Goal: Information Seeking & Learning: Learn about a topic

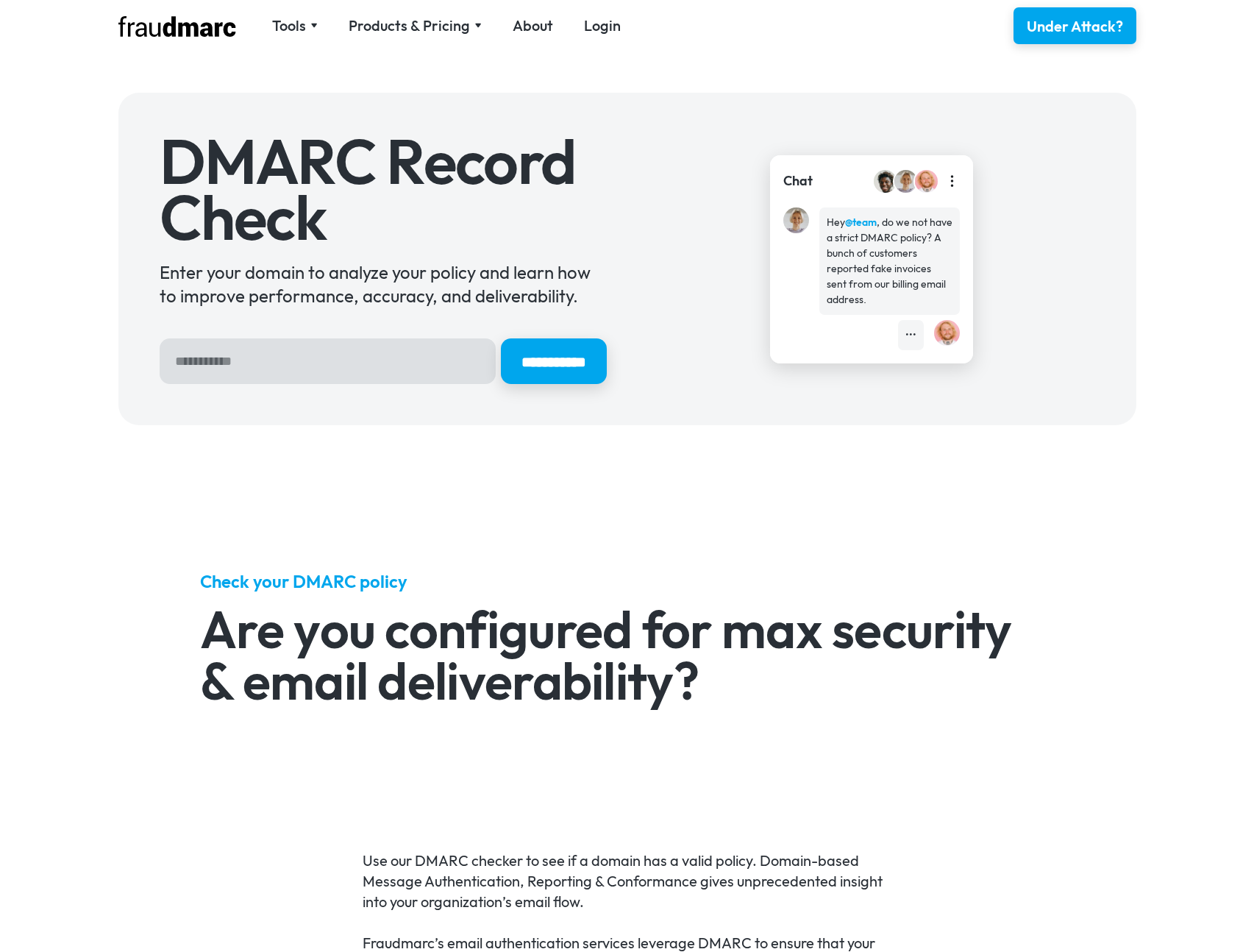
click at [344, 368] on input "Hero Sign Up Form" at bounding box center [328, 361] width 336 height 46
type input "**********"
click at [501, 338] on input "**********" at bounding box center [554, 361] width 106 height 46
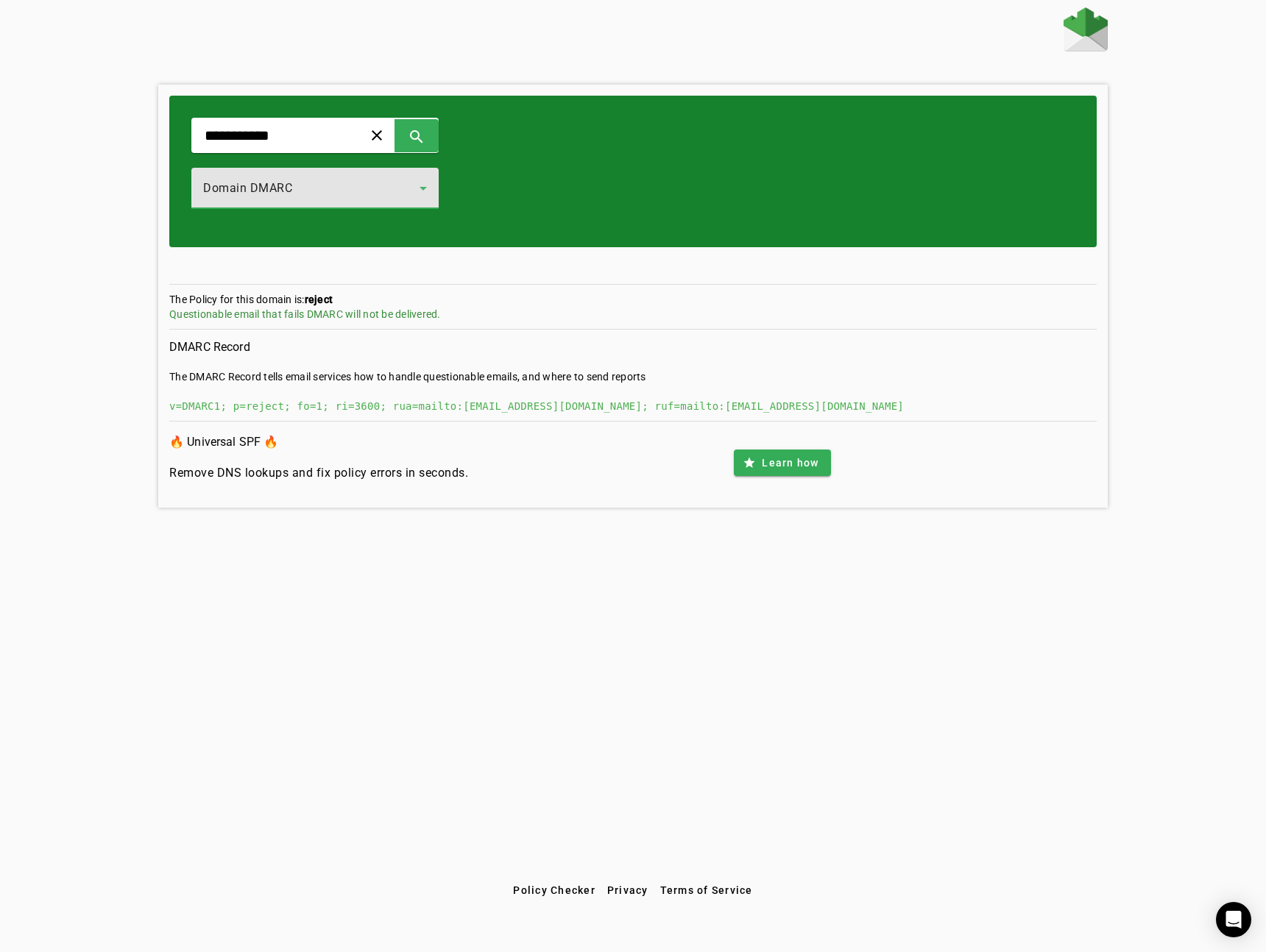
click at [331, 180] on div "Domain DMARC" at bounding box center [311, 188] width 216 height 18
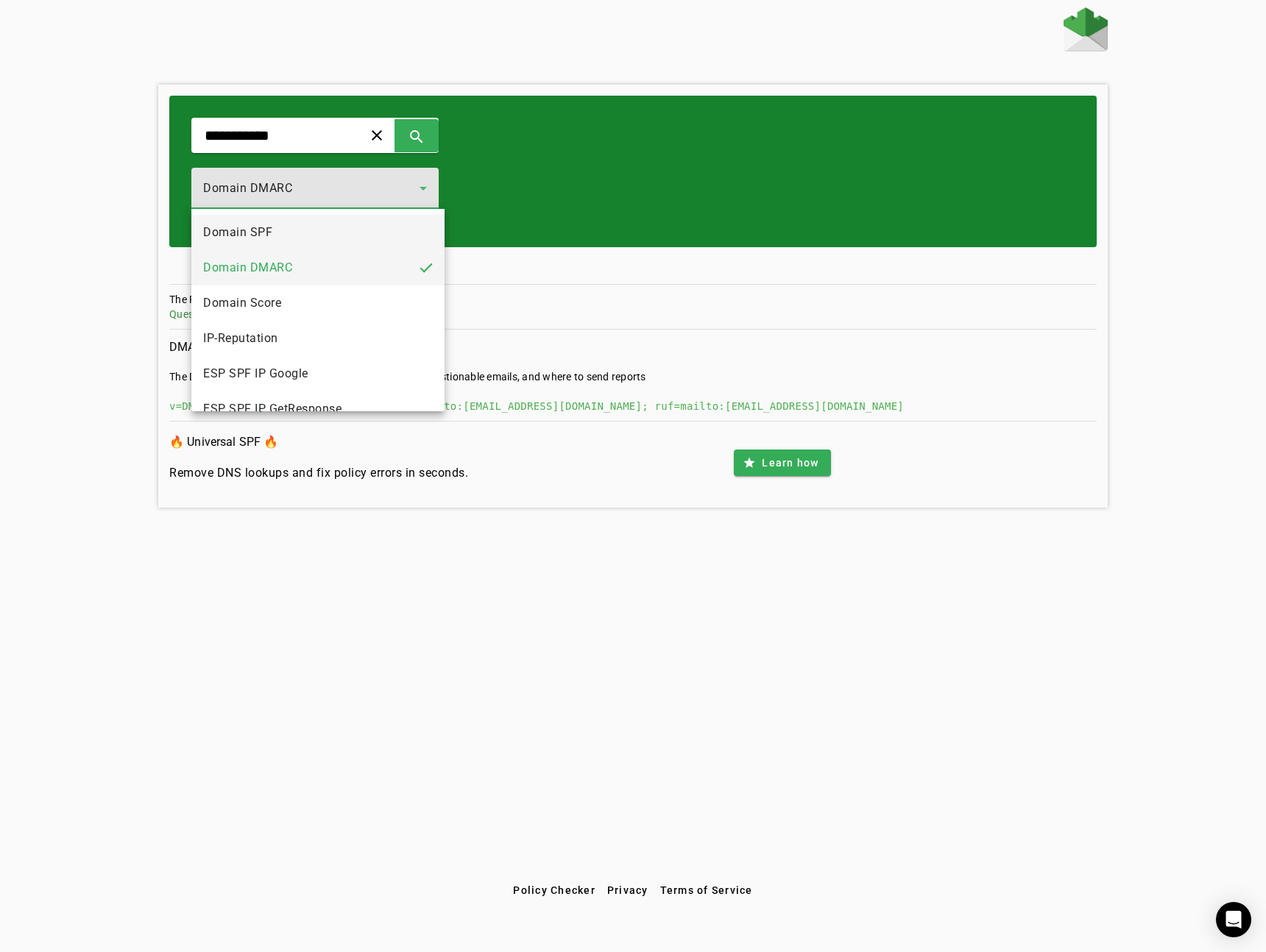
click at [304, 224] on mat-option "Domain SPF" at bounding box center [317, 233] width 253 height 36
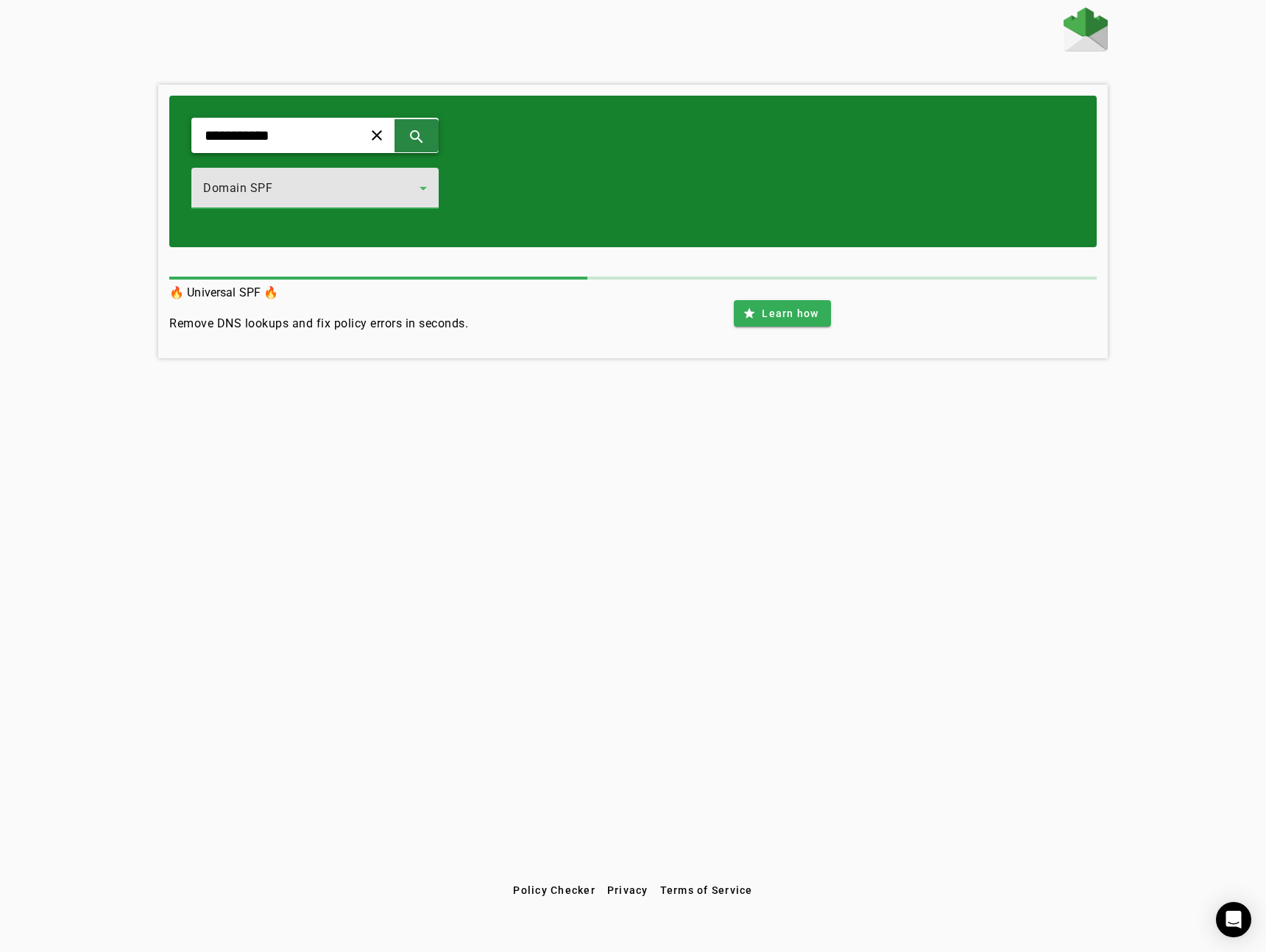
click at [422, 143] on span at bounding box center [416, 136] width 36 height 36
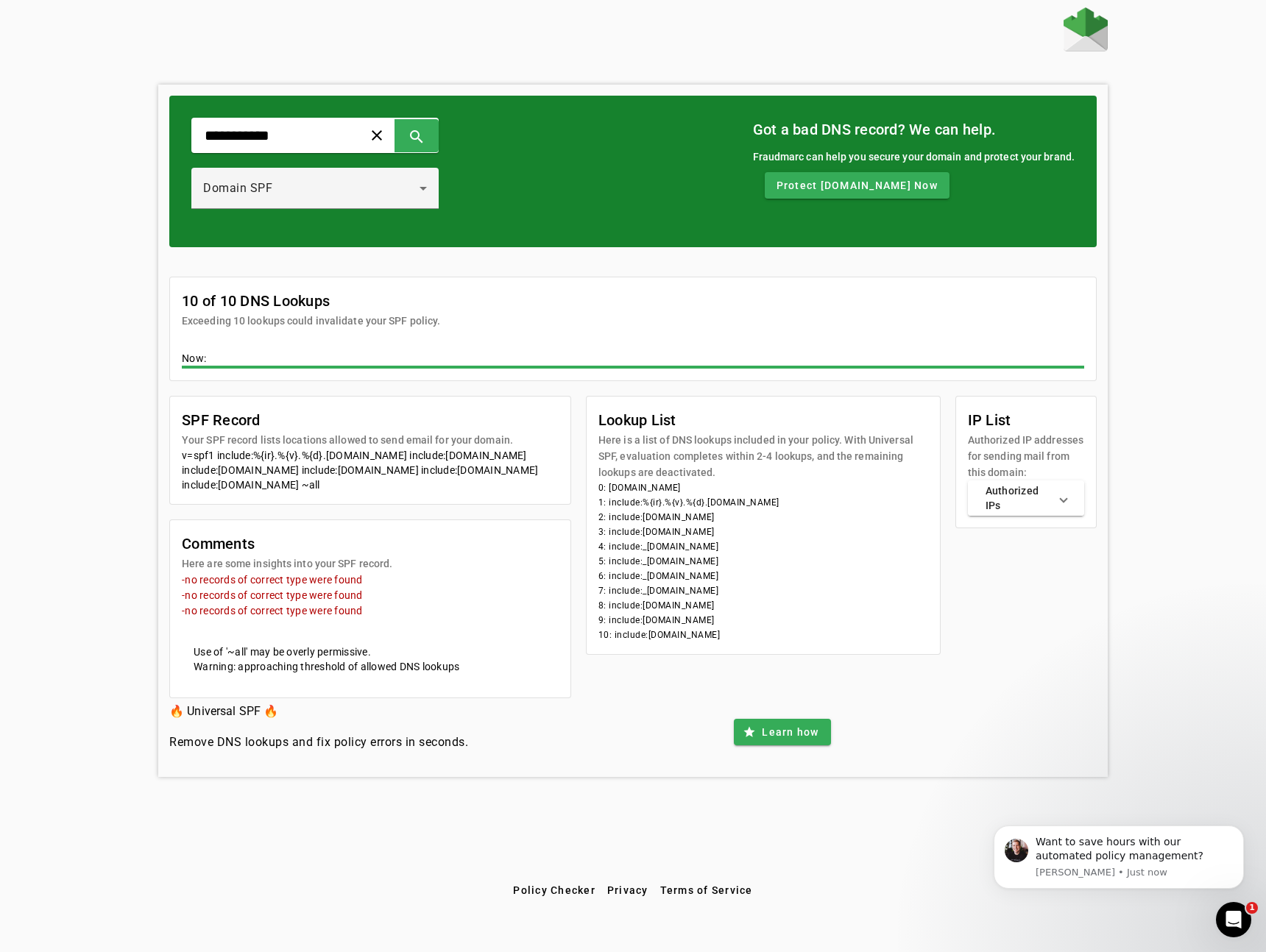
click at [1029, 499] on mat-panel-title "Authorized IPs" at bounding box center [1017, 497] width 63 height 29
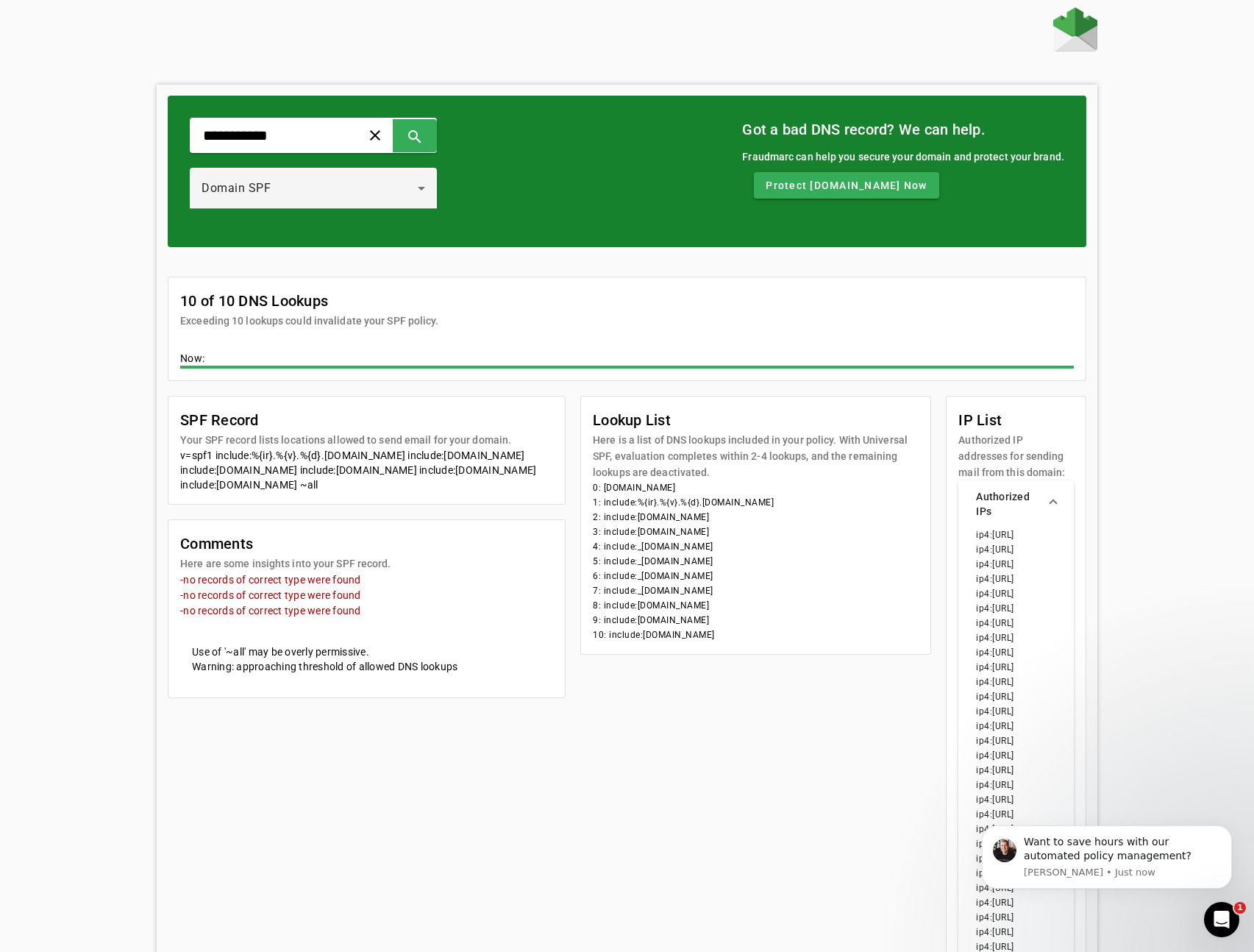
scroll to position [224, 0]
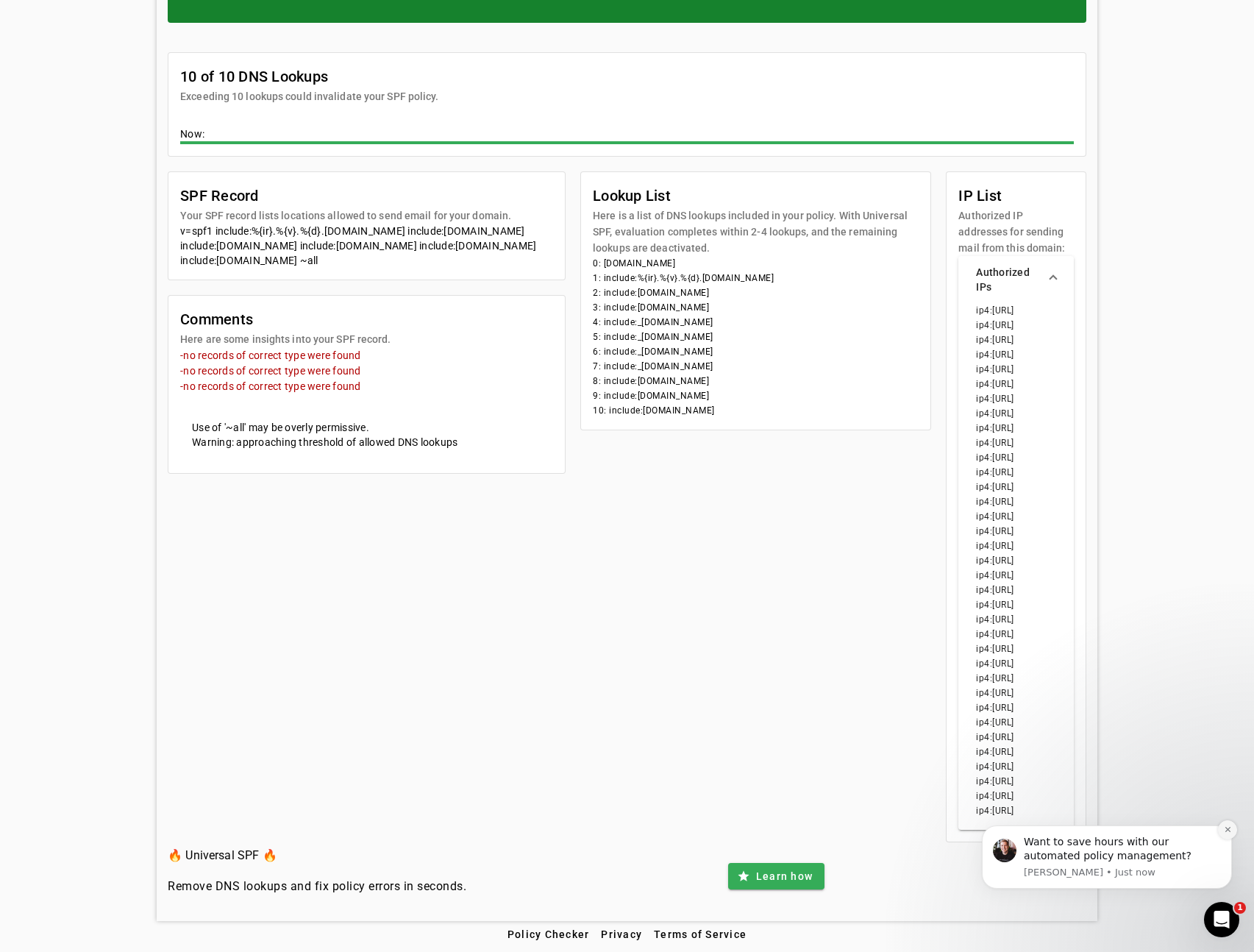
click at [1219, 832] on button "Dismiss notification" at bounding box center [1227, 829] width 19 height 19
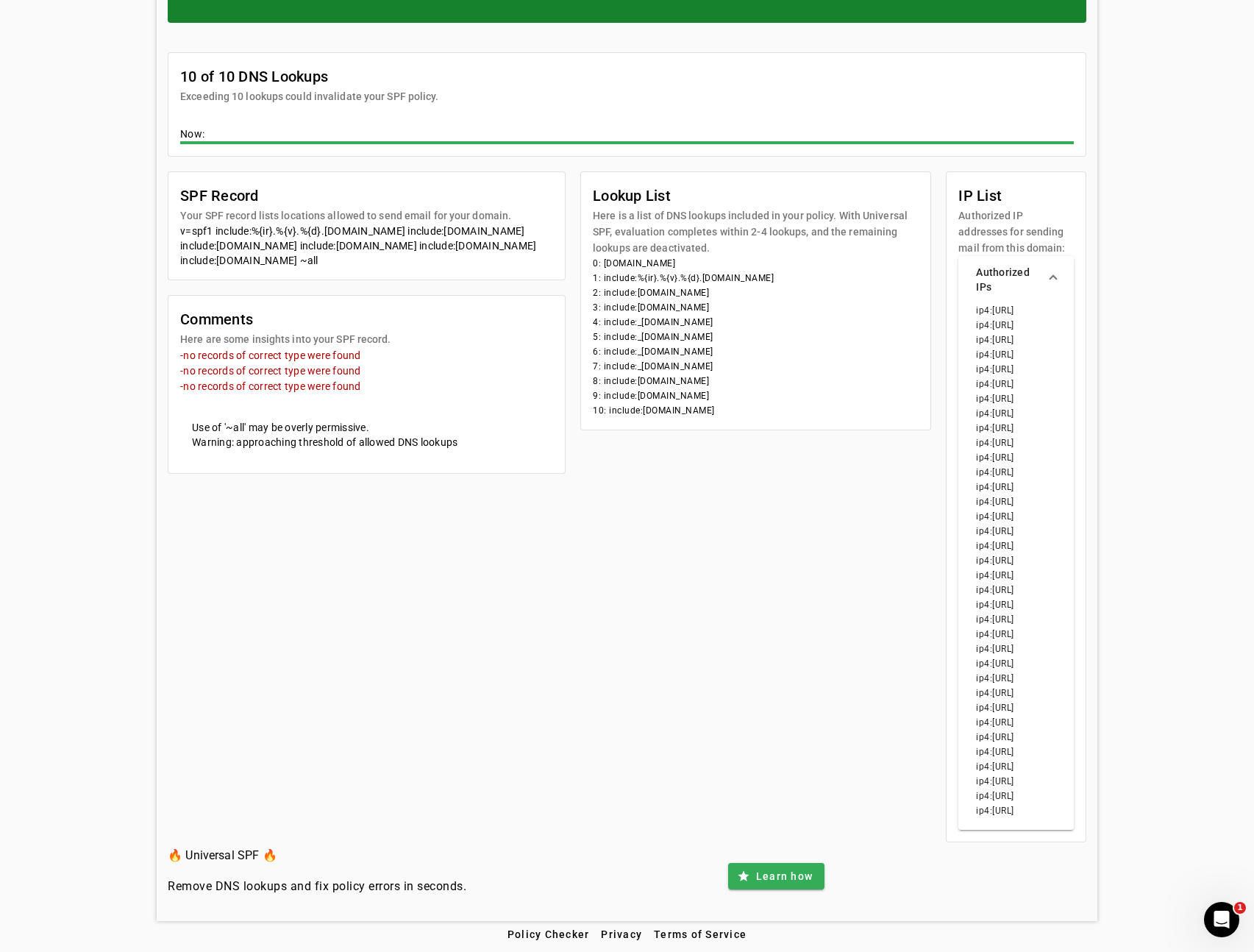
drag, startPoint x: 955, startPoint y: 312, endPoint x: 1018, endPoint y: 514, distance: 211.6
click at [1021, 514] on div "ip4:23.253.182.0/23 ip4:37.188.97.188/32 ip4:69.72.32.0/20 ip4:72.3.185.0/24 ip…" at bounding box center [1016, 566] width 115 height 527
click at [1011, 512] on li "ip4:143.55.224.0/20" at bounding box center [1016, 516] width 80 height 14
click at [890, 489] on div "SPF Record Your SPF record lists locations allowed to send email for your domai…" at bounding box center [627, 506] width 919 height 671
drag, startPoint x: 957, startPoint y: 305, endPoint x: 999, endPoint y: 422, distance: 124.3
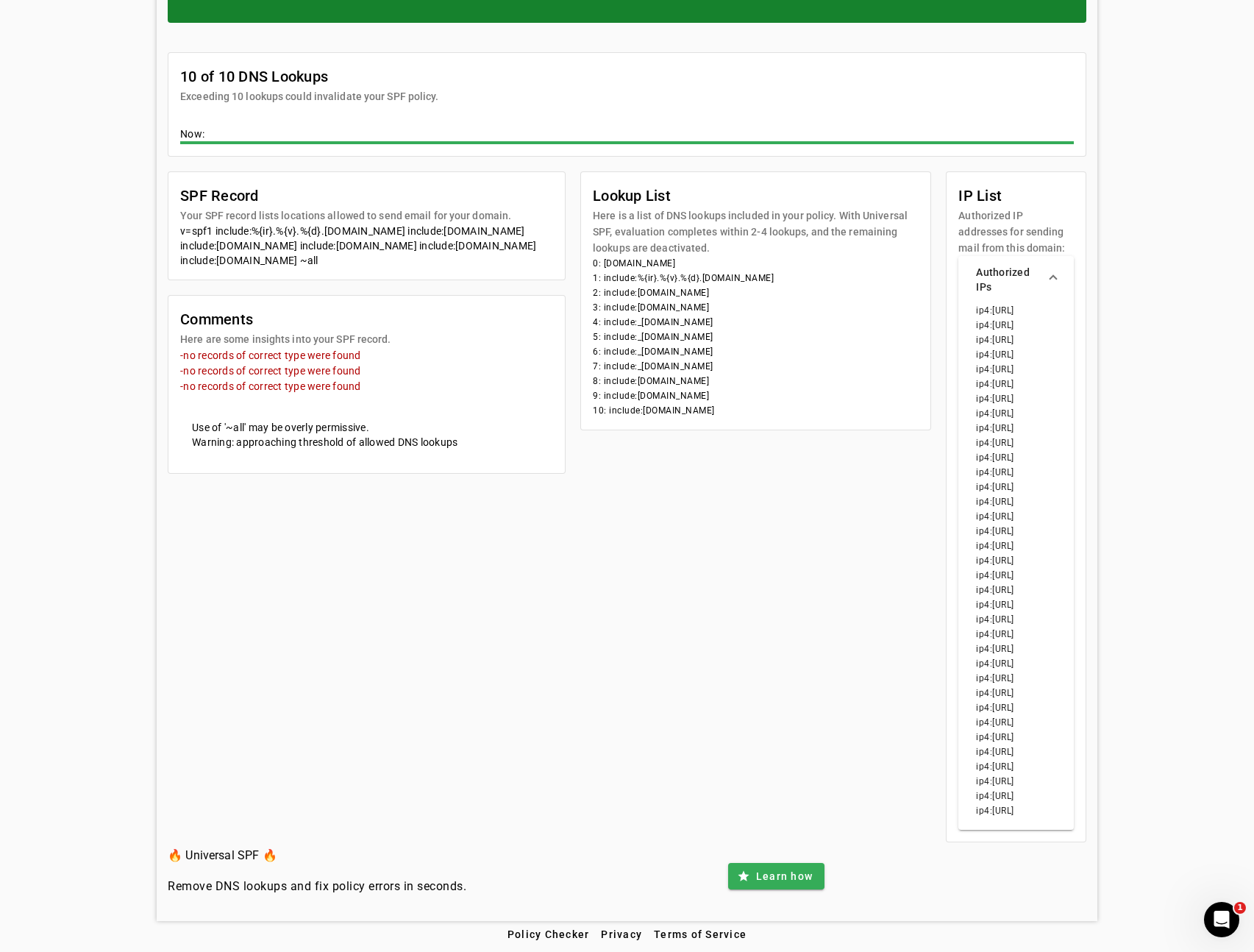
click at [999, 422] on div "ip4:23.253.182.0/23 ip4:37.188.97.188/32 ip4:69.72.32.0/20 ip4:72.3.185.0/24 ip…" at bounding box center [1016, 566] width 115 height 527
click at [988, 446] on li "ip4:103.237.104.0/22" at bounding box center [1016, 443] width 80 height 14
drag, startPoint x: 967, startPoint y: 453, endPoint x: 974, endPoint y: 513, distance: 60.4
click at [974, 513] on div "ip4:23.253.182.0/23 ip4:37.188.97.188/32 ip4:69.72.32.0/20 ip4:72.3.185.0/24 ip…" at bounding box center [1016, 566] width 115 height 527
click at [979, 549] on li "ip4:146.20.113.0/24" at bounding box center [1016, 546] width 80 height 14
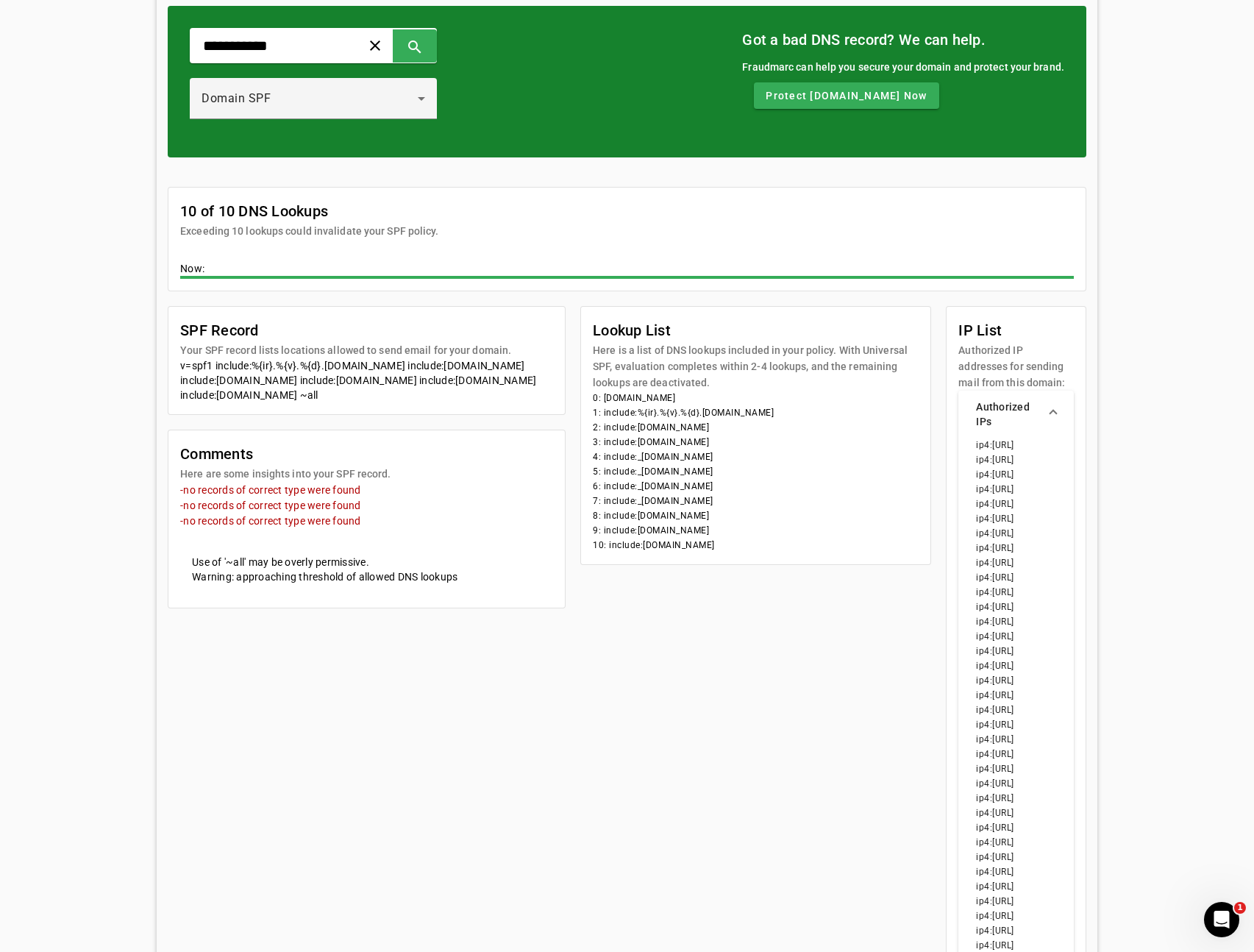
scroll to position [93, 0]
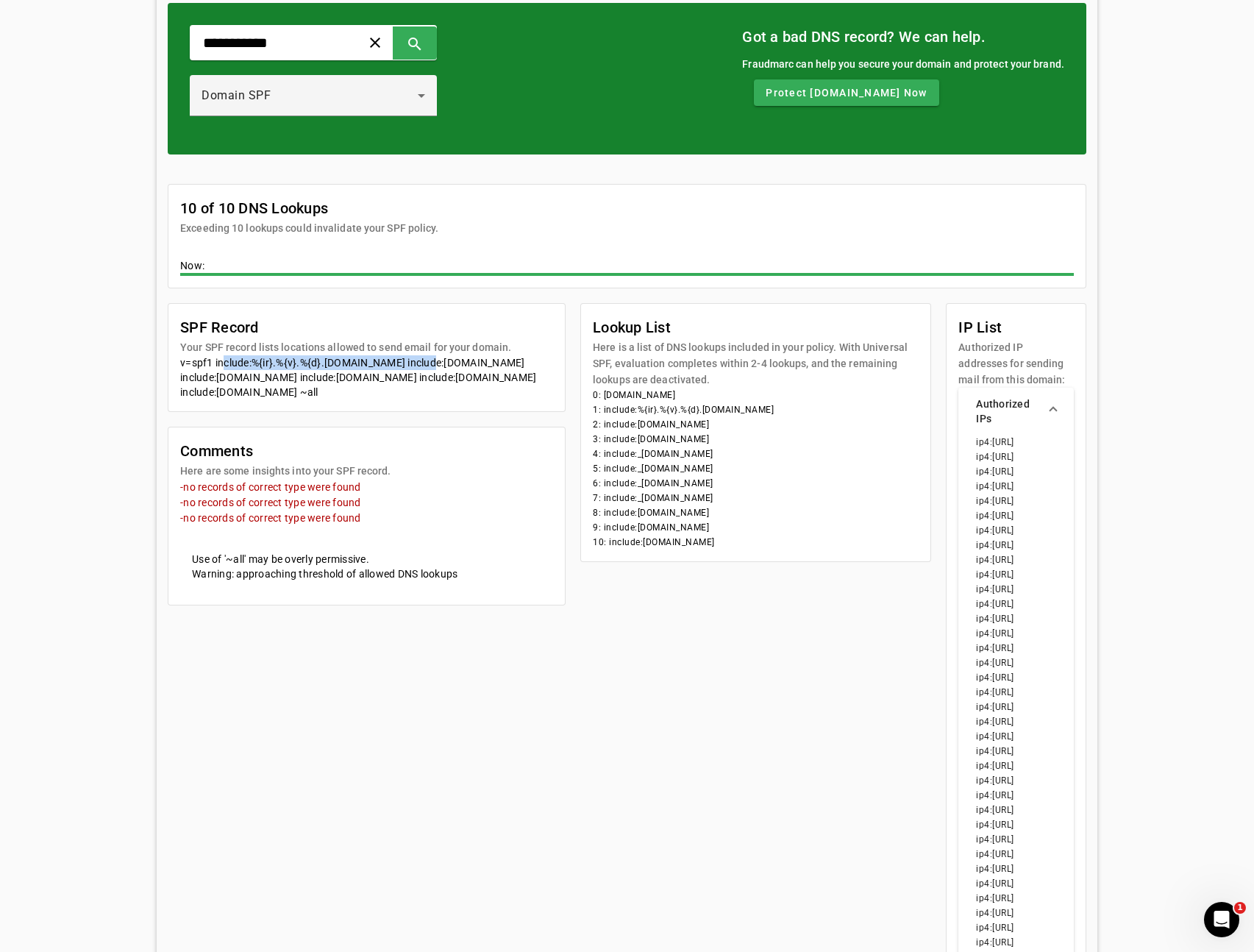
drag, startPoint x: 215, startPoint y: 358, endPoint x: 421, endPoint y: 360, distance: 206.0
click at [421, 360] on div "v=spf1 include:%{ir}.%{v}.%{d}.spf.has.pphosted.com include:mktomail.com includ…" at bounding box center [367, 377] width 373 height 44
click at [403, 361] on div "v=spf1 include:%{ir}.%{v}.%{d}.spf.has.pphosted.com include:mktomail.com includ…" at bounding box center [367, 377] width 373 height 44
drag, startPoint x: 314, startPoint y: 358, endPoint x: 436, endPoint y: 370, distance: 122.6
click at [436, 370] on div "v=spf1 include:%{ir}.%{v}.%{d}.spf.has.pphosted.com include:mktomail.com includ…" at bounding box center [367, 377] width 373 height 44
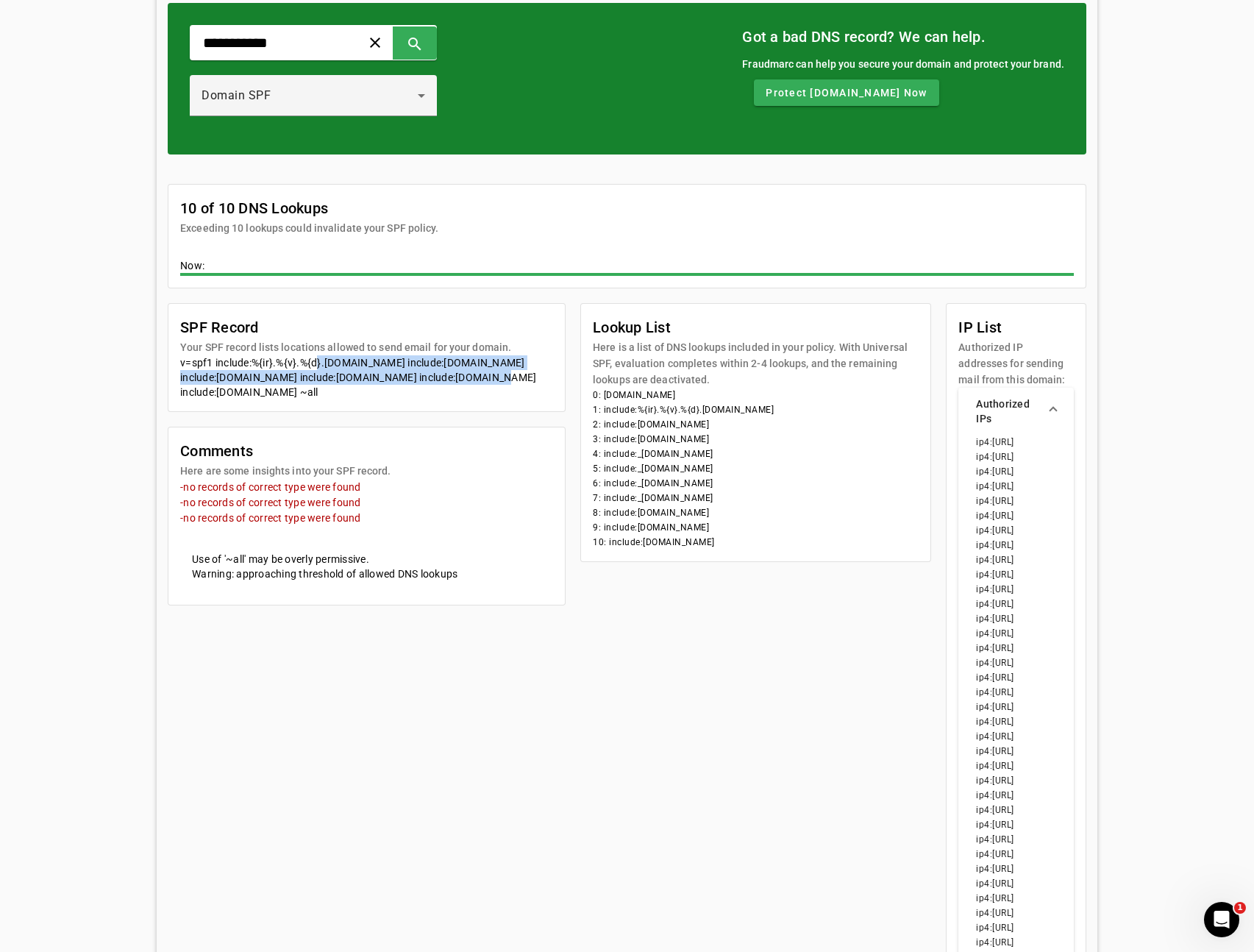
click at [410, 370] on div "v=spf1 include:%{ir}.%{v}.%{d}.spf.has.pphosted.com include:mktomail.com includ…" at bounding box center [367, 377] width 373 height 44
drag, startPoint x: 246, startPoint y: 371, endPoint x: 283, endPoint y: 361, distance: 38.3
click at [293, 368] on div "v=spf1 include:%{ir}.%{v}.%{d}.spf.has.pphosted.com include:mktomail.com includ…" at bounding box center [367, 377] width 373 height 44
click at [283, 361] on div "v=spf1 include:%{ir}.%{v}.%{d}.spf.has.pphosted.com include:mktomail.com includ…" at bounding box center [367, 377] width 373 height 44
drag, startPoint x: 210, startPoint y: 362, endPoint x: 348, endPoint y: 357, distance: 138.1
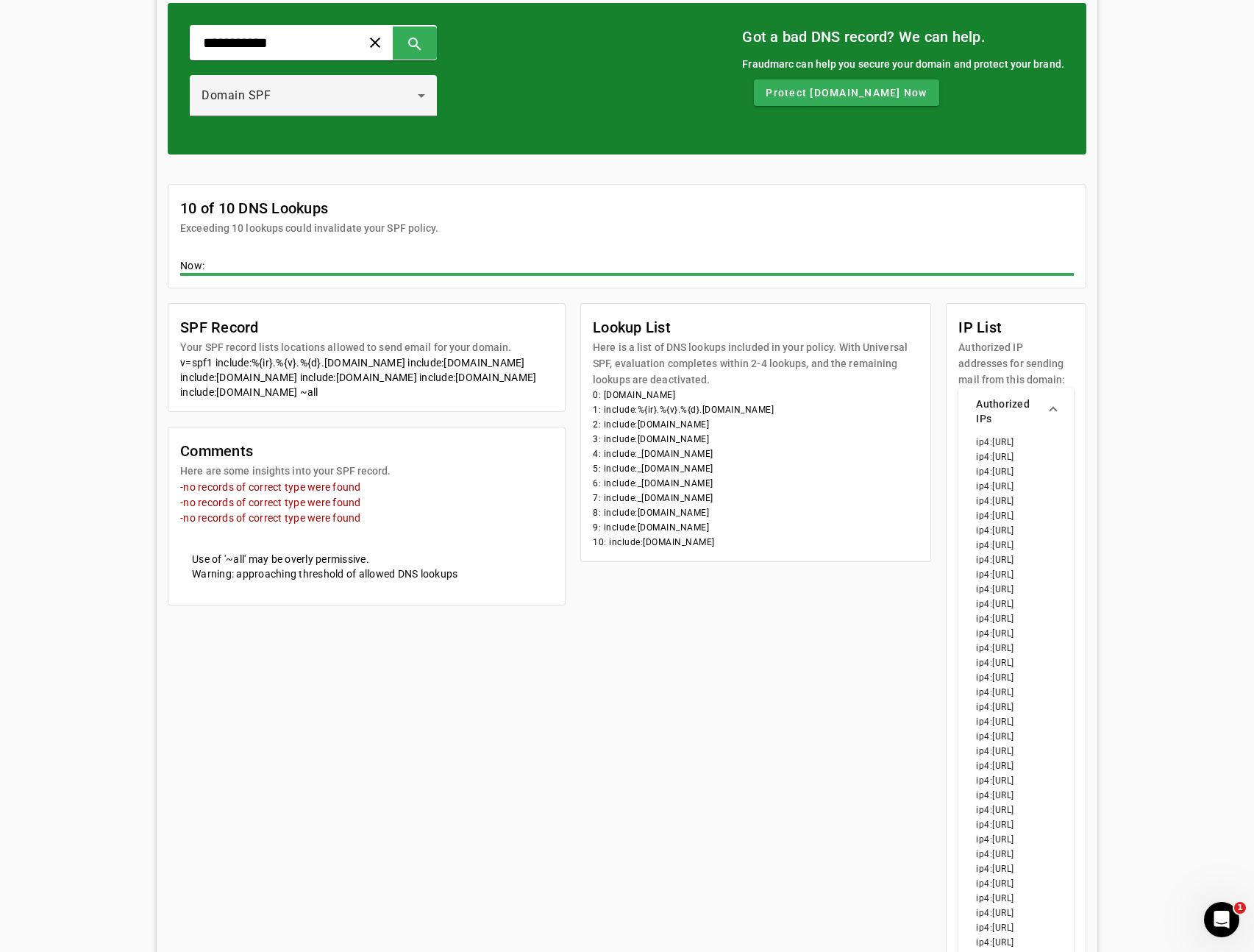
click at [348, 357] on div "v=spf1 include:%{ir}.%{v}.%{d}.spf.has.pphosted.com include:mktomail.com includ…" at bounding box center [367, 377] width 373 height 44
drag, startPoint x: 312, startPoint y: 363, endPoint x: 249, endPoint y: 362, distance: 63.0
click at [249, 362] on div "v=spf1 include:%{ir}.%{v}.%{d}.spf.has.pphosted.com include:mktomail.com includ…" at bounding box center [367, 377] width 373 height 44
click at [250, 362] on div "v=spf1 include:%{ir}.%{v}.%{d}.spf.has.pphosted.com include:mktomail.com includ…" at bounding box center [367, 377] width 373 height 44
drag, startPoint x: 610, startPoint y: 407, endPoint x: 799, endPoint y: 411, distance: 189.0
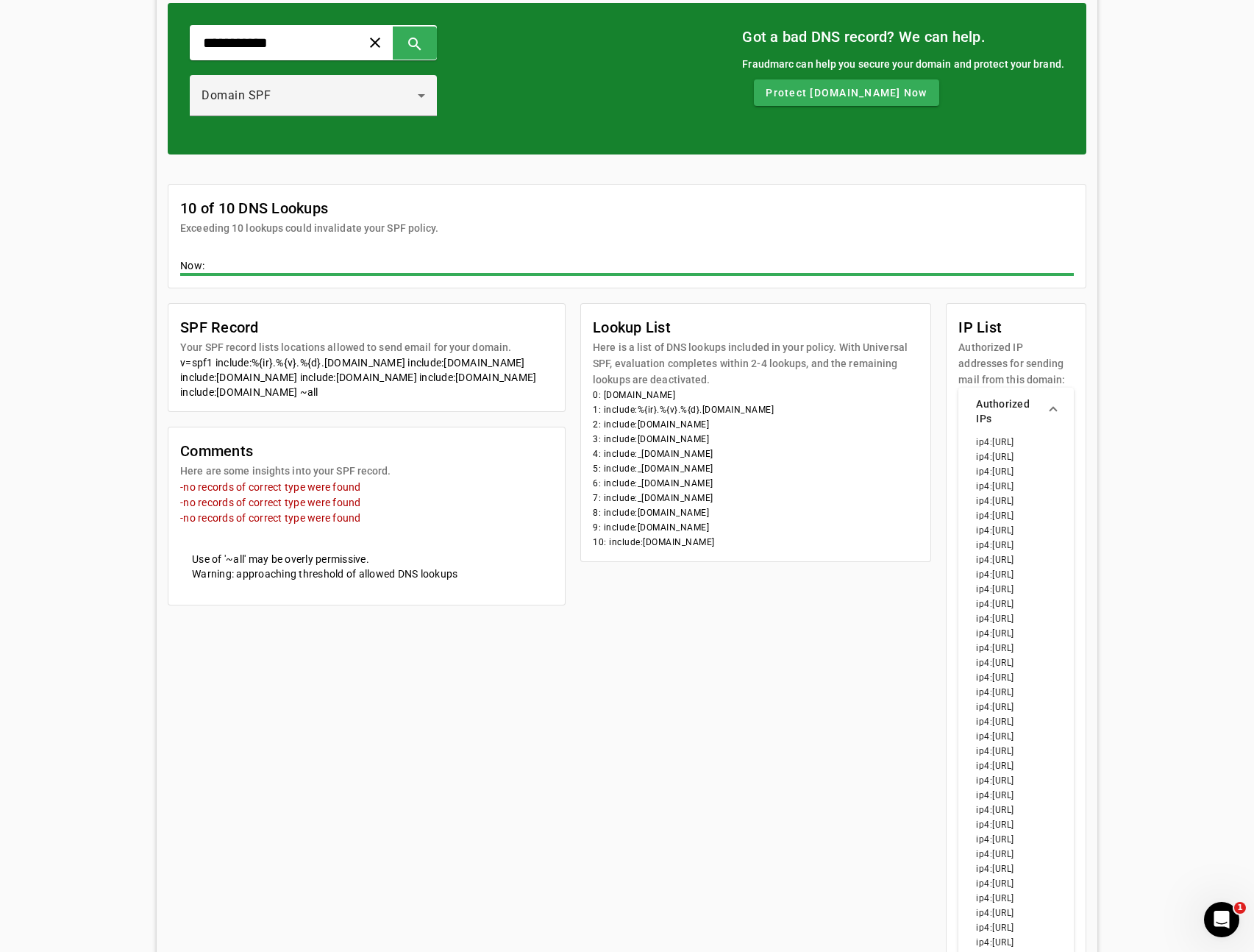
click at [808, 407] on li "1: include:%{ir}.%{v}.%{d}.spf.has.pphosted.com" at bounding box center [756, 410] width 326 height 14
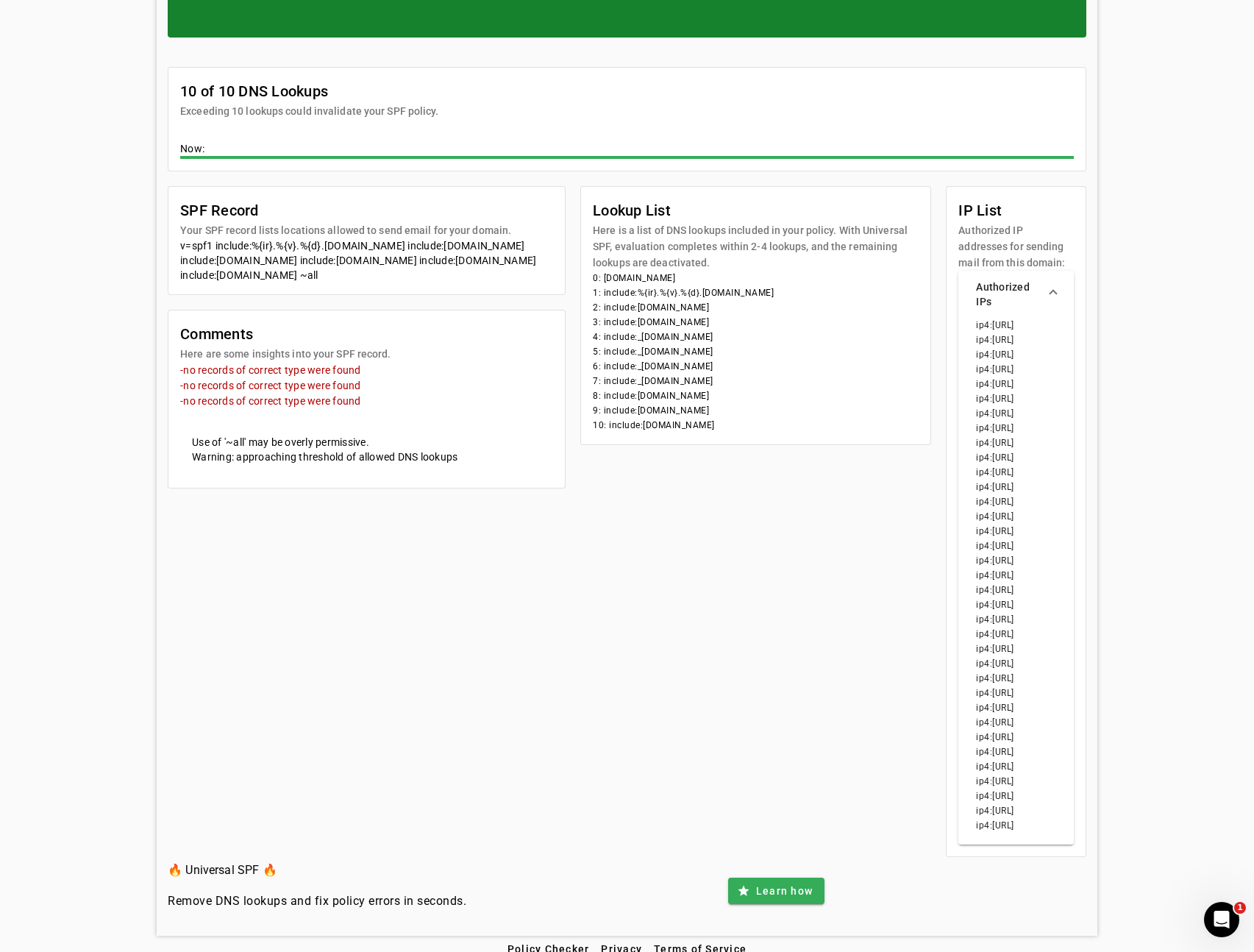
scroll to position [194, 0]
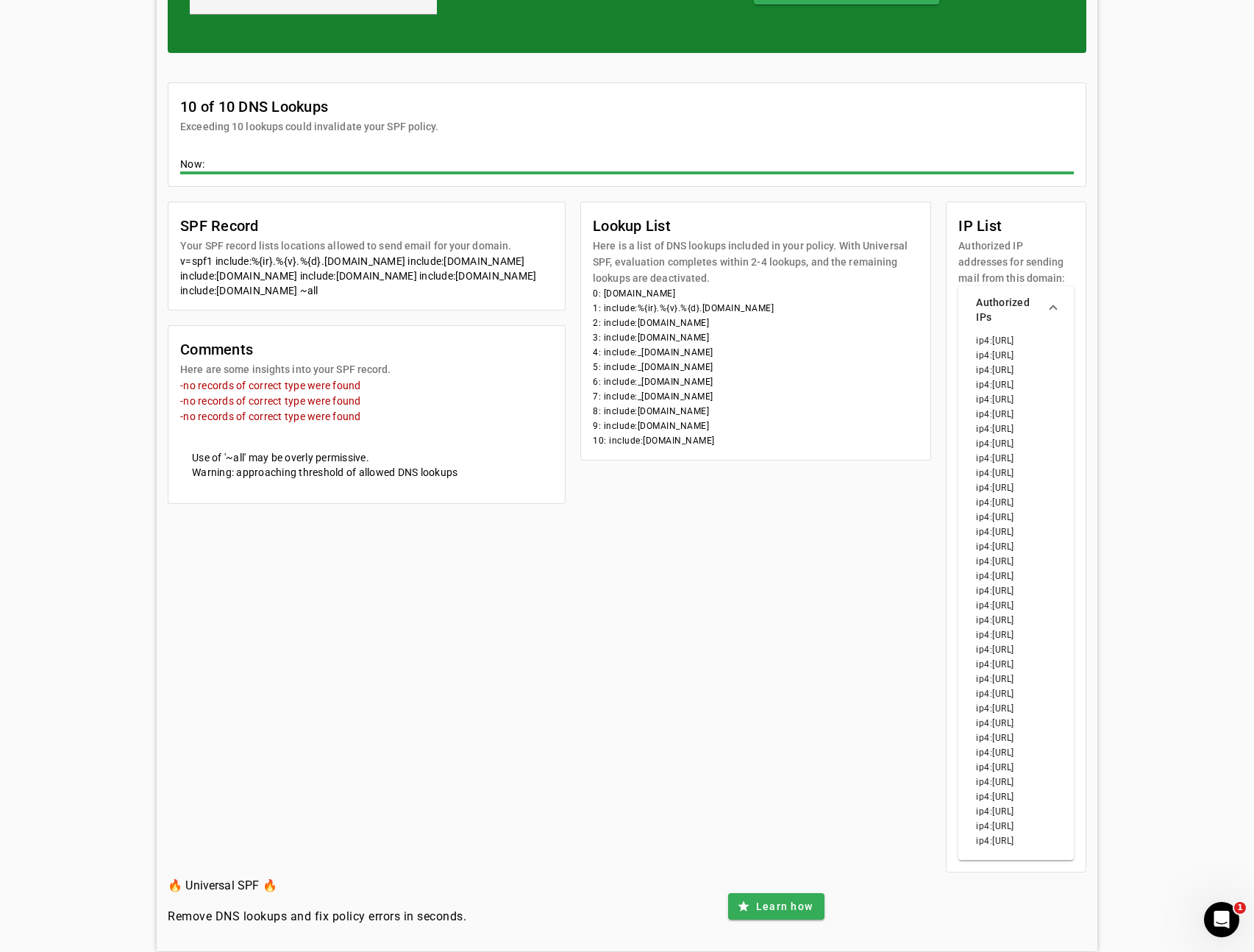
click at [724, 313] on li "1: include:%{ir}.%{v}.%{d}.spf.has.pphosted.com" at bounding box center [756, 308] width 326 height 14
drag, startPoint x: 664, startPoint y: 308, endPoint x: 754, endPoint y: 304, distance: 90.1
click at [754, 304] on li "1: include:%{ir}.%{v}.%{d}.spf.has.pphosted.com" at bounding box center [756, 308] width 326 height 14
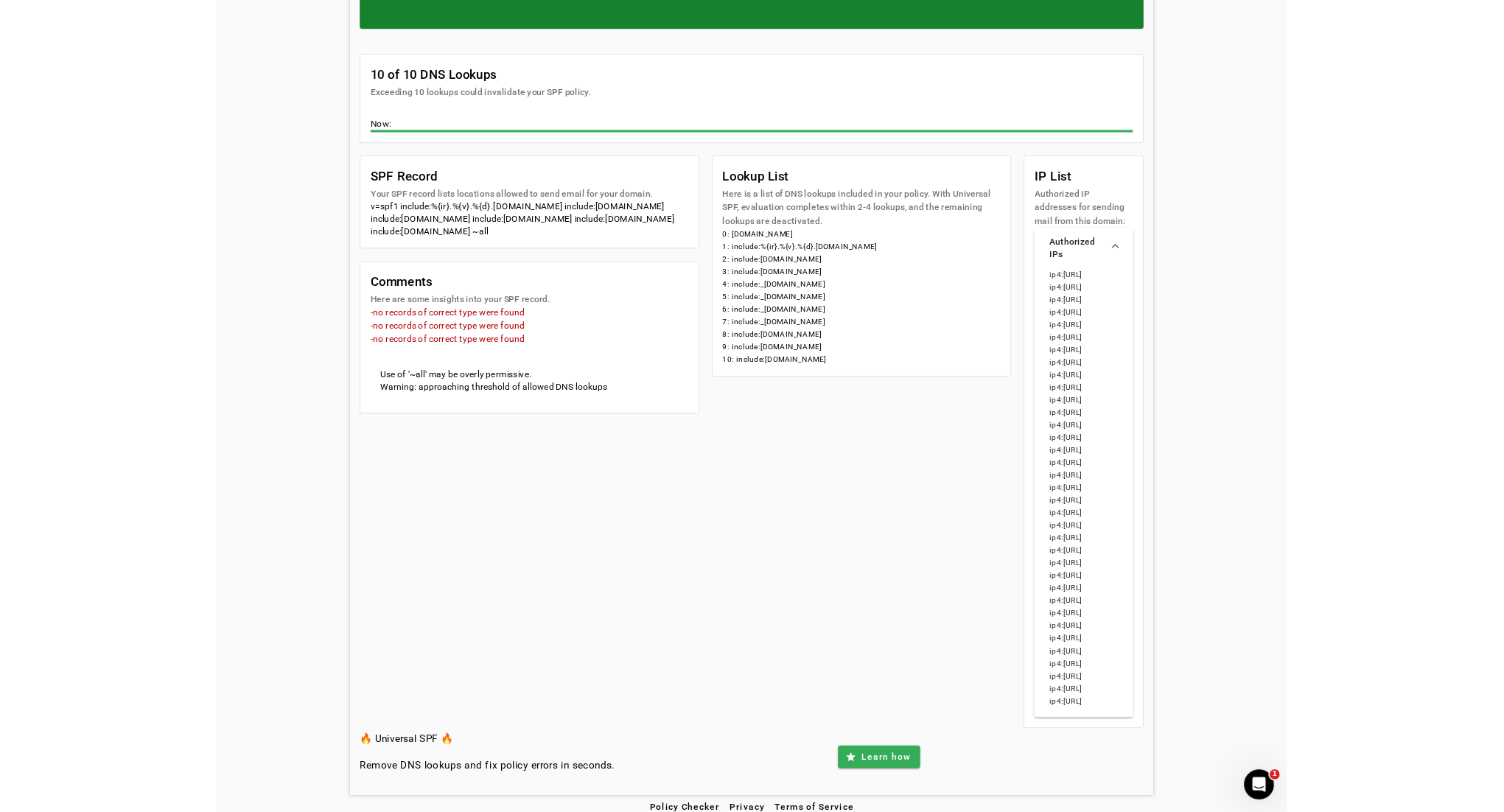
scroll to position [193, 0]
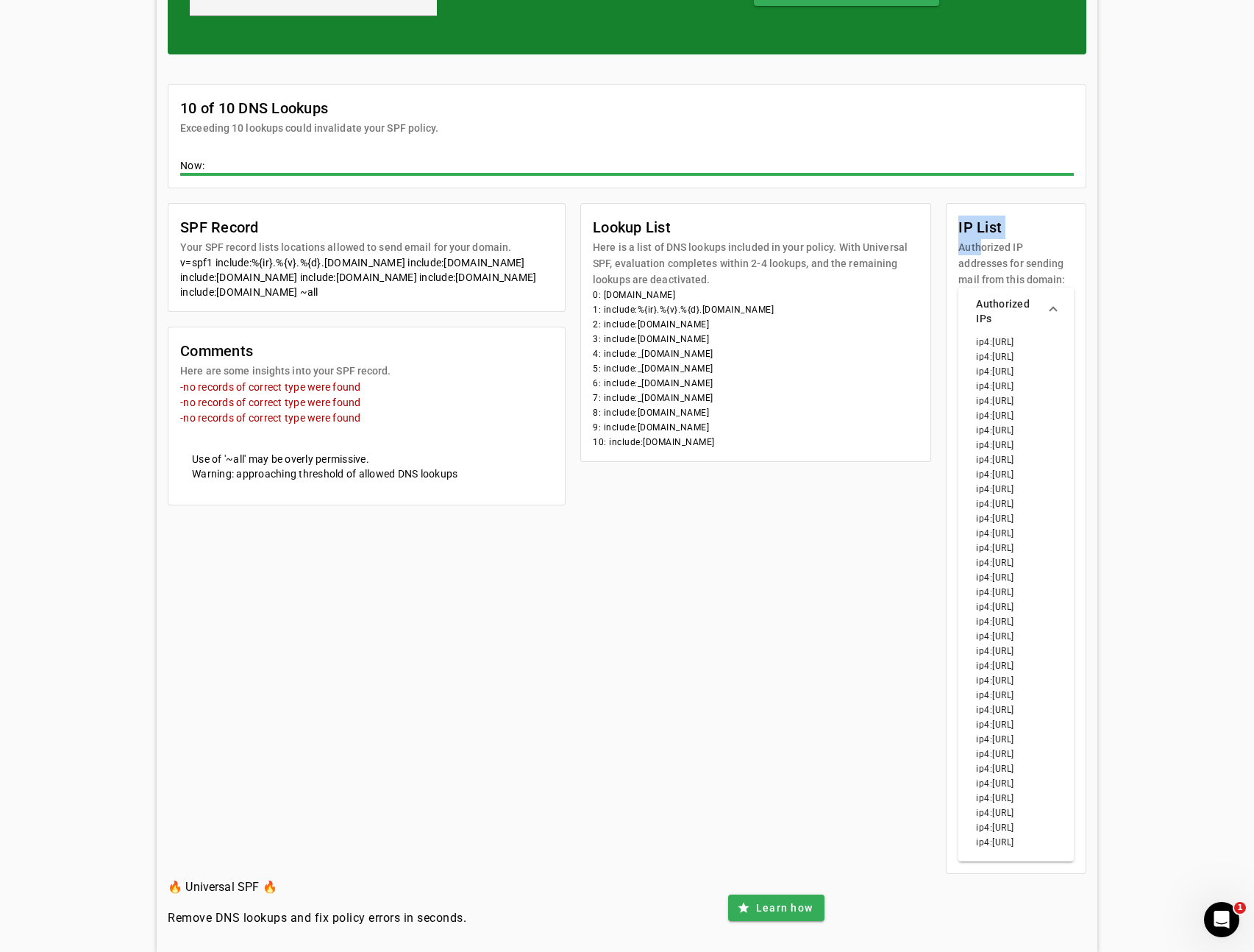
drag, startPoint x: 938, startPoint y: 217, endPoint x: 961, endPoint y: 249, distance: 39.4
click at [961, 249] on mat-card-header "IP List Authorized IP addresses for sending mail from this domain:" at bounding box center [1016, 246] width 139 height 84
click at [961, 256] on mat-card-subtitle "Authorized IP addresses for sending mail from this domain:" at bounding box center [1016, 263] width 115 height 48
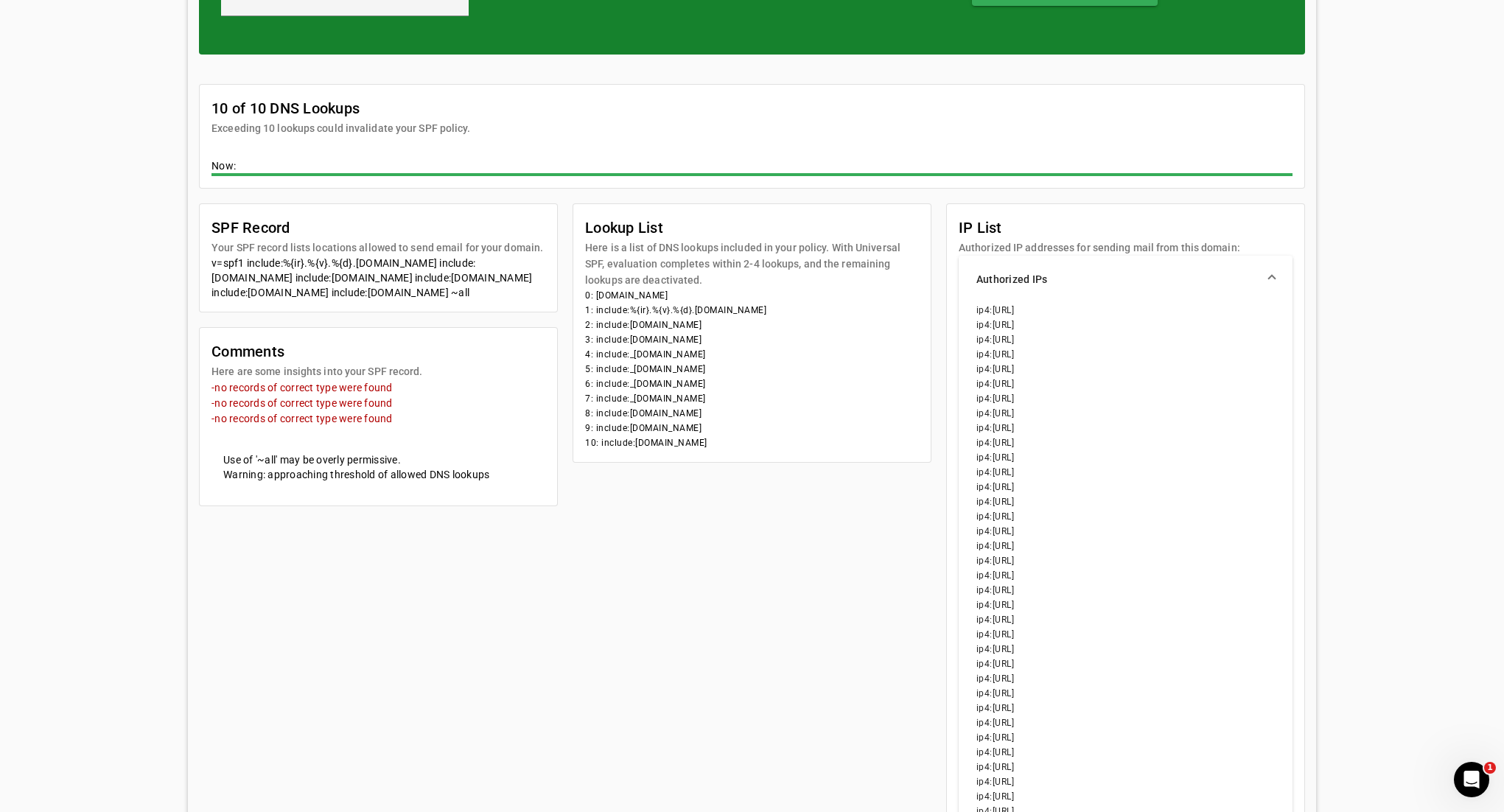
click at [1267, 359] on div "**********" at bounding box center [752, 368] width 1504 height 1107
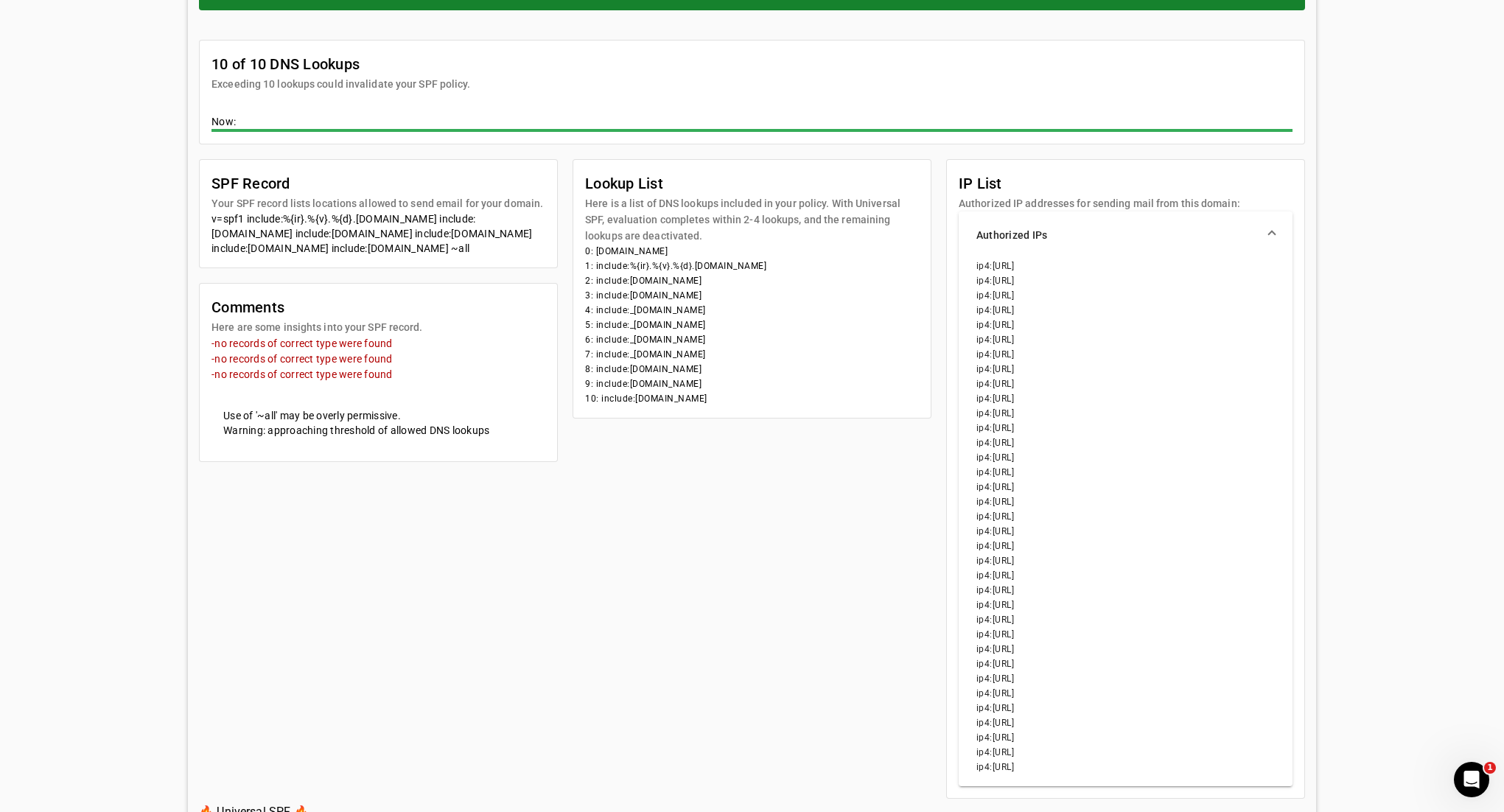
scroll to position [326, 0]
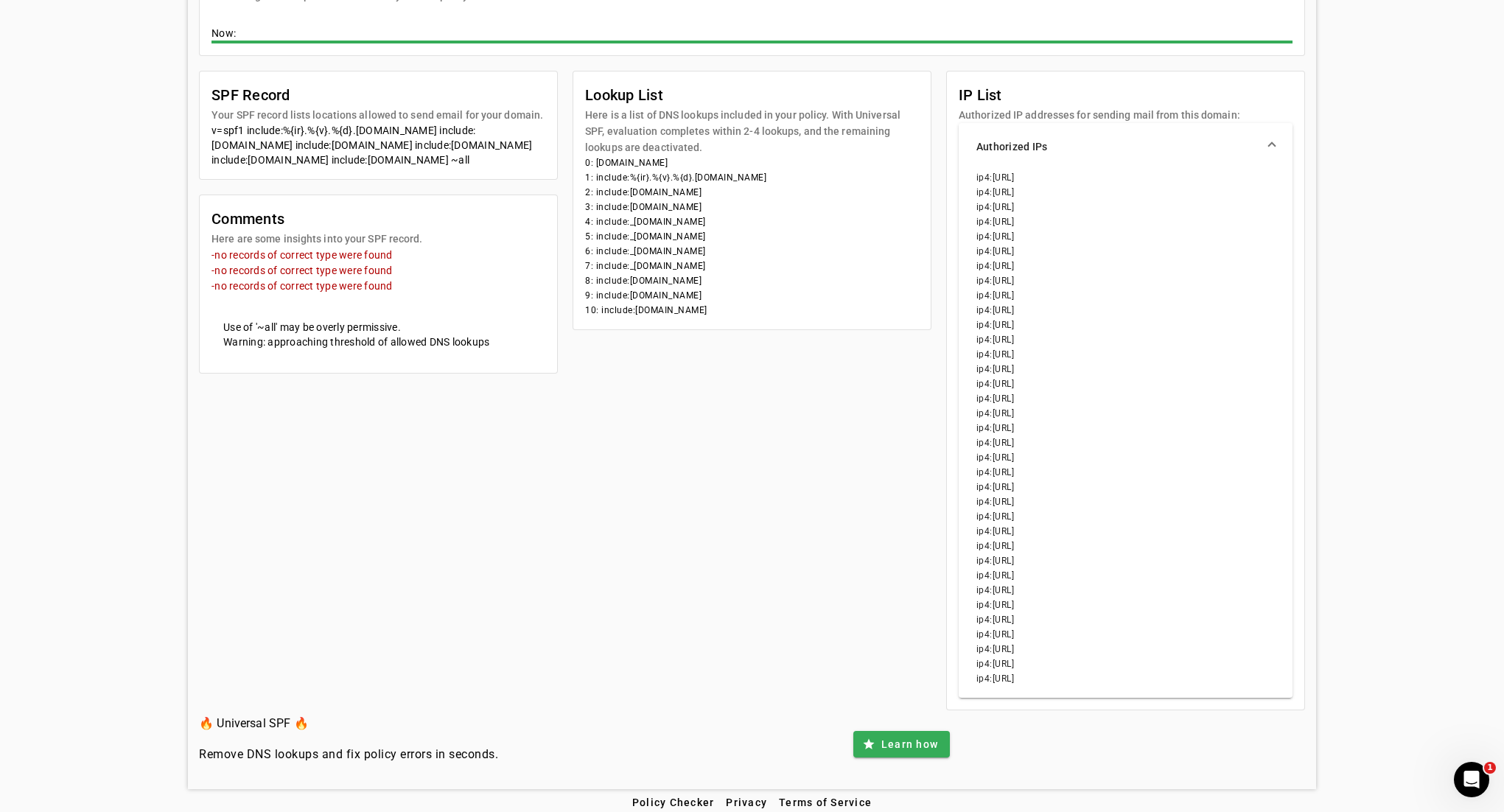
drag, startPoint x: 974, startPoint y: 398, endPoint x: 1048, endPoint y: 399, distance: 74.0
click at [1048, 399] on div "ip4:23.253.182.0/23 ip4:37.188.97.188/32 ip4:69.72.32.0/20 ip4:72.3.185.0/24 ip…" at bounding box center [1126, 434] width 334 height 528
copy li "ip4:146.20.112.0"
